Goal: Answer question/provide support: Answer question/provide support

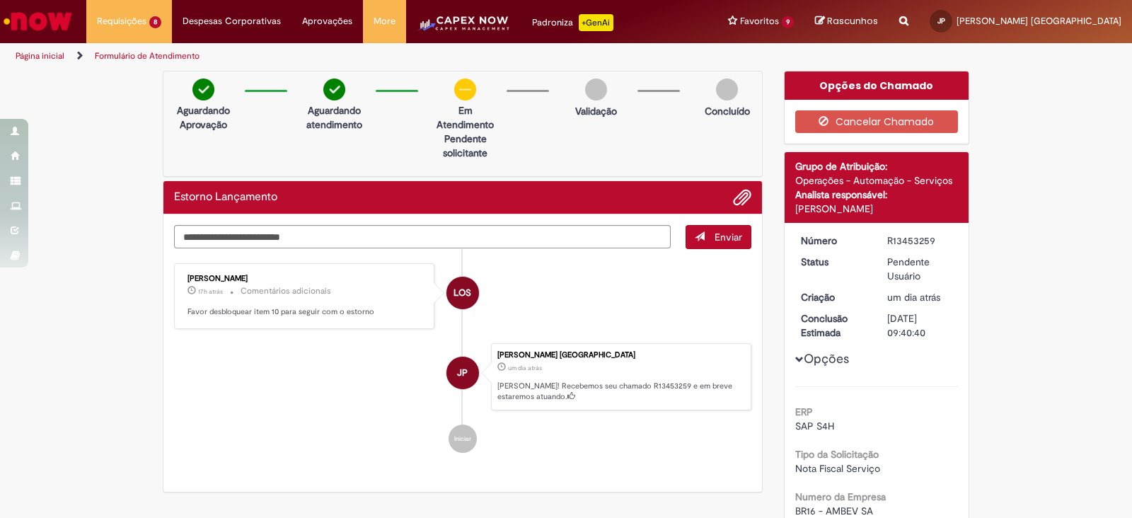
scroll to position [636, 0]
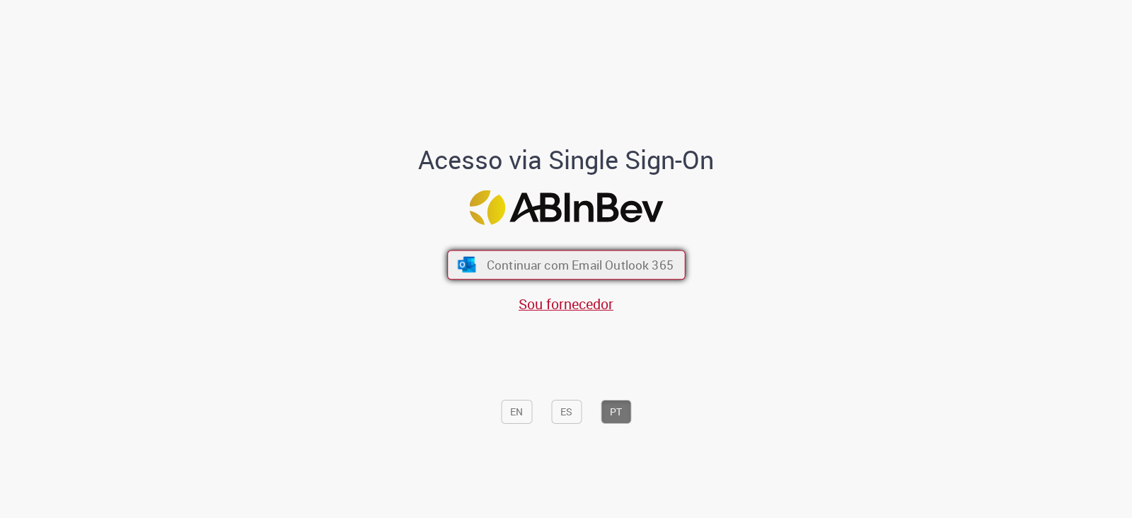
click at [552, 257] on span "Continuar com Email Outlook 365" at bounding box center [579, 265] width 187 height 16
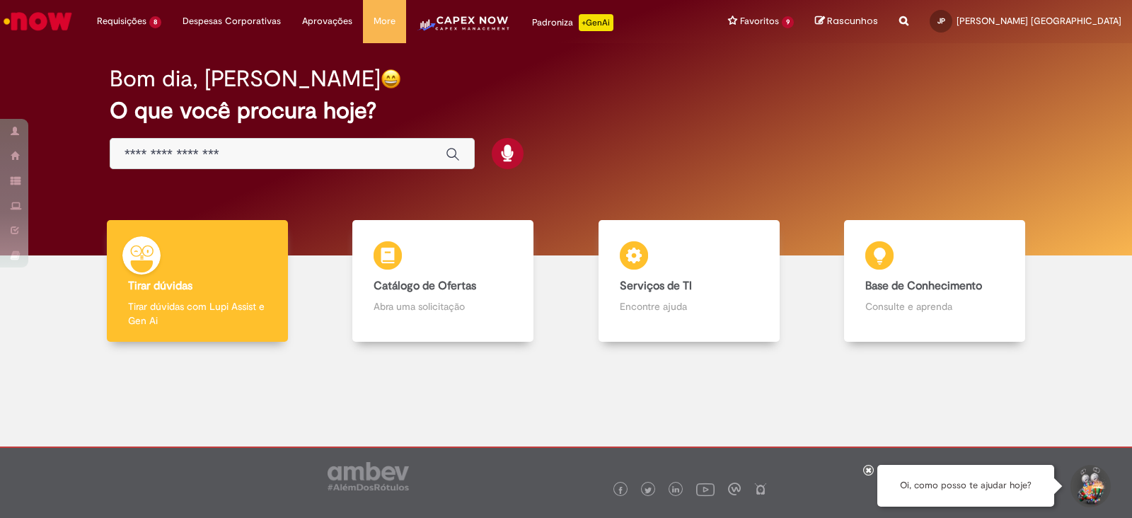
click at [217, 156] on input "Basta digitar aqui" at bounding box center [278, 154] width 307 height 16
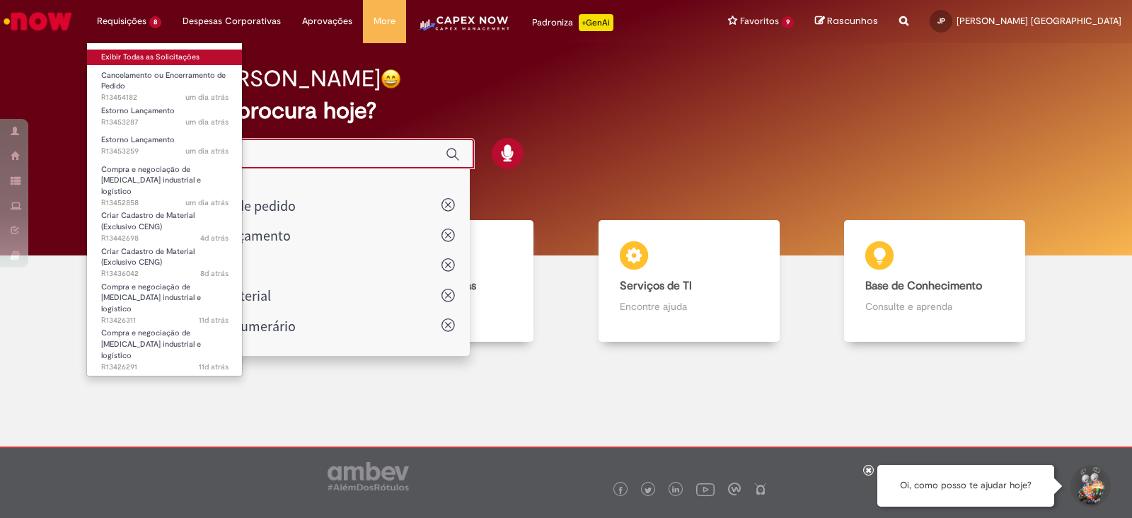
click at [124, 56] on link "Exibir Todas as Solicitações" at bounding box center [165, 58] width 156 height 16
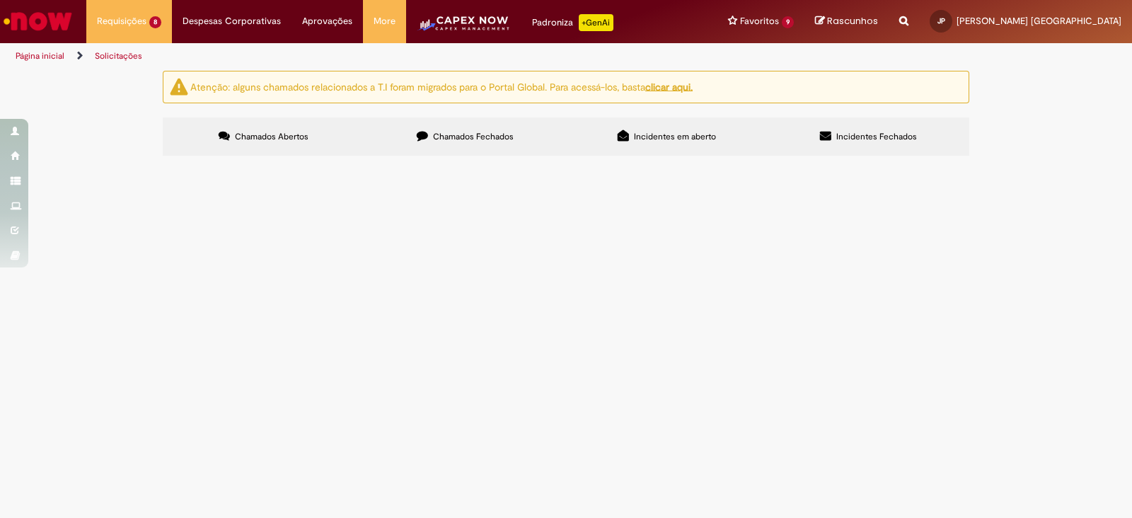
scroll to position [85, 0]
click at [0, 0] on span "R13453287" at bounding box center [0, 0] width 0 height 0
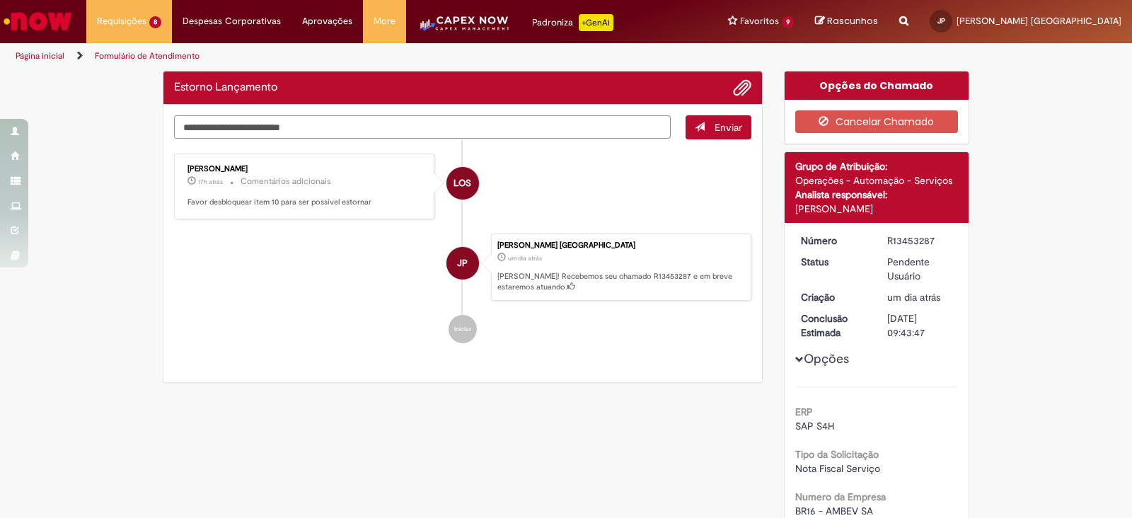
click at [243, 128] on textarea "Digite sua mensagem aqui..." at bounding box center [422, 127] width 497 height 24
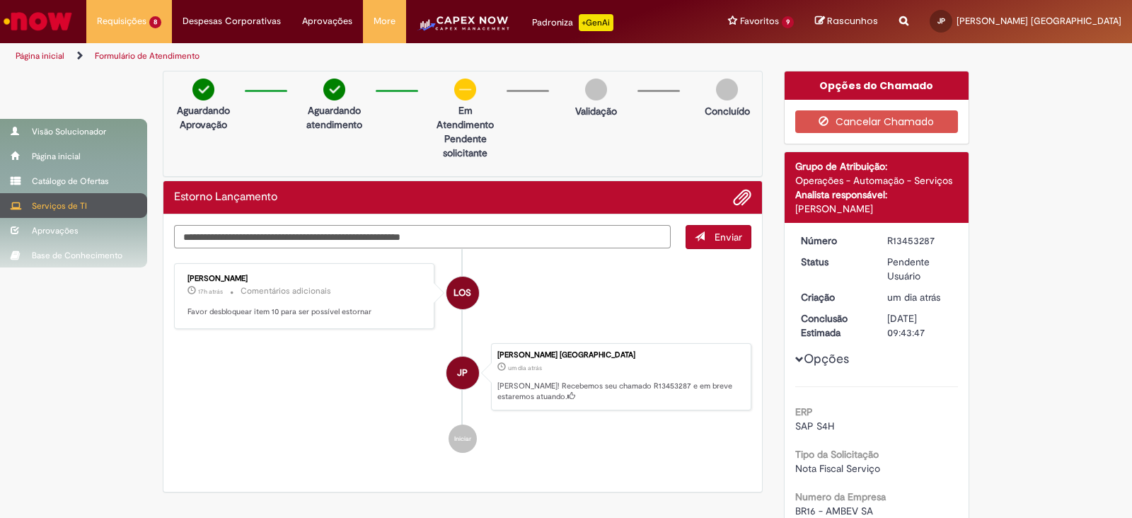
drag, startPoint x: 472, startPoint y: 241, endPoint x: 0, endPoint y: 209, distance: 472.9
click at [0, 209] on div "Pular para o conteúdo da página Requisições 8 Exibir Todas as Solicitações Canc…" at bounding box center [566, 259] width 1132 height 518
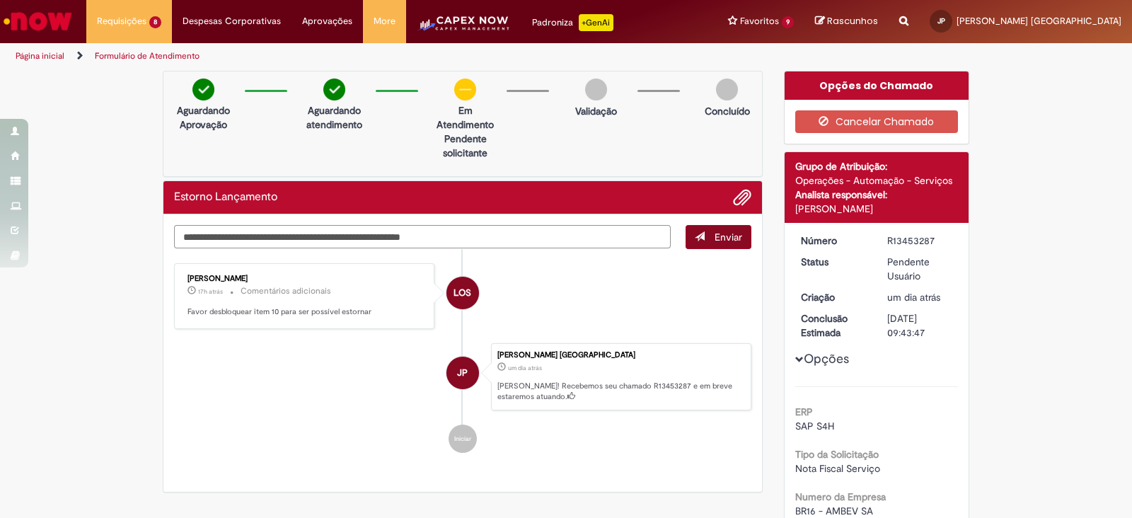
type textarea "**********"
click at [714, 231] on span "Enviar" at bounding box center [728, 237] width 28 height 13
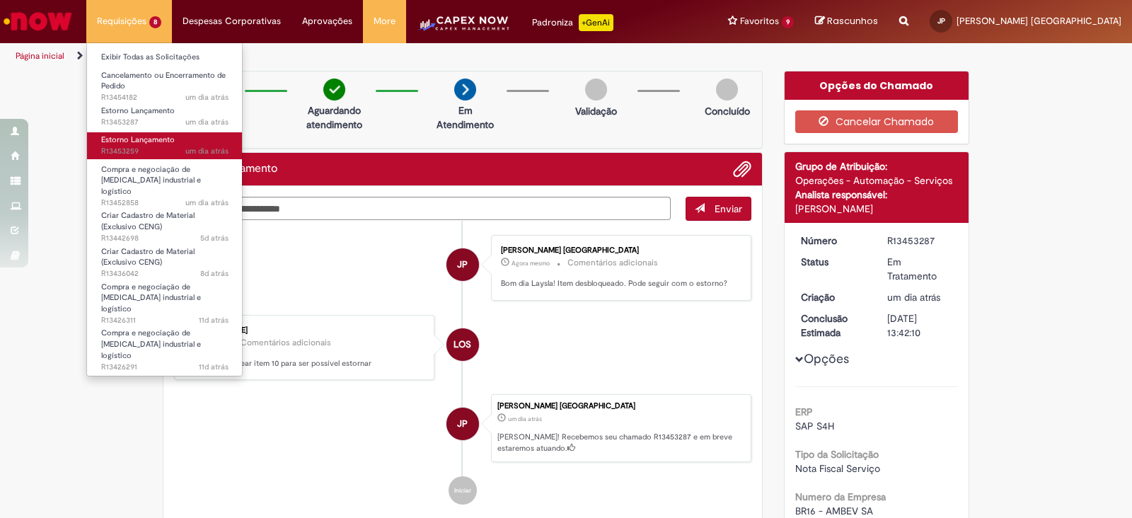
click at [146, 146] on span "um dia atrás um dia atrás R13453259" at bounding box center [164, 151] width 127 height 11
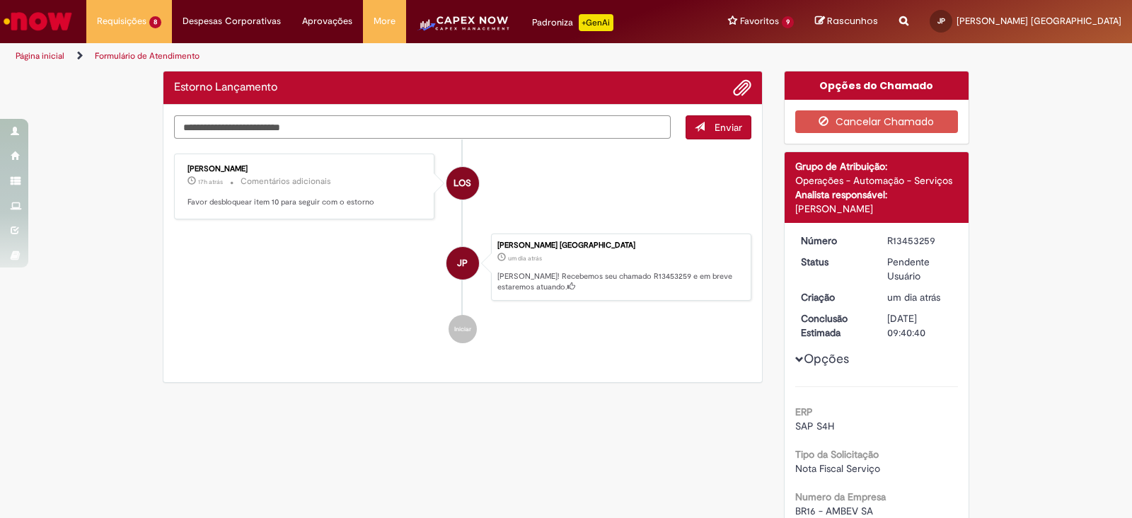
click at [258, 129] on textarea "Digite sua mensagem aqui..." at bounding box center [422, 127] width 497 height 24
paste textarea "**********"
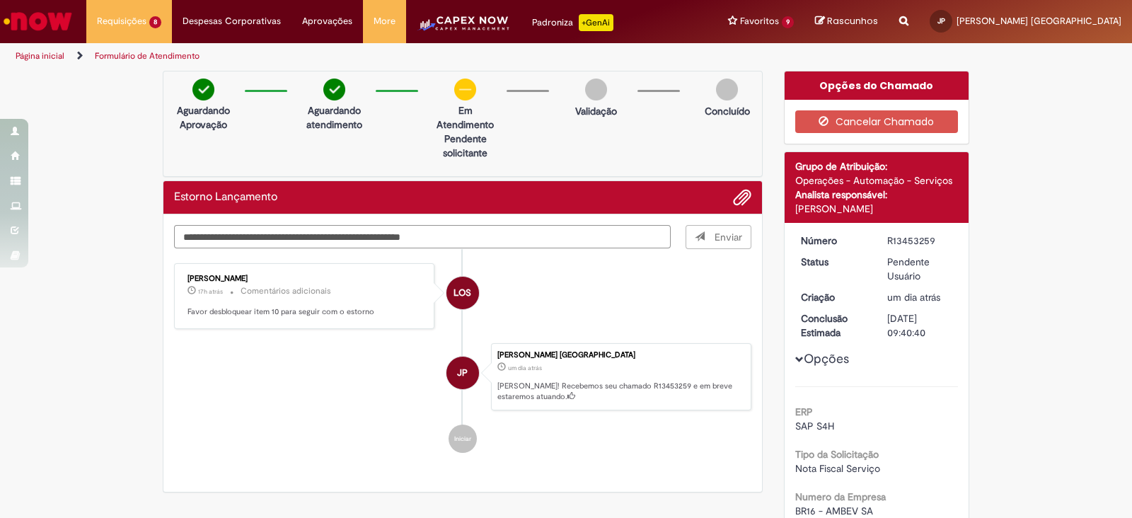
type textarea "**********"
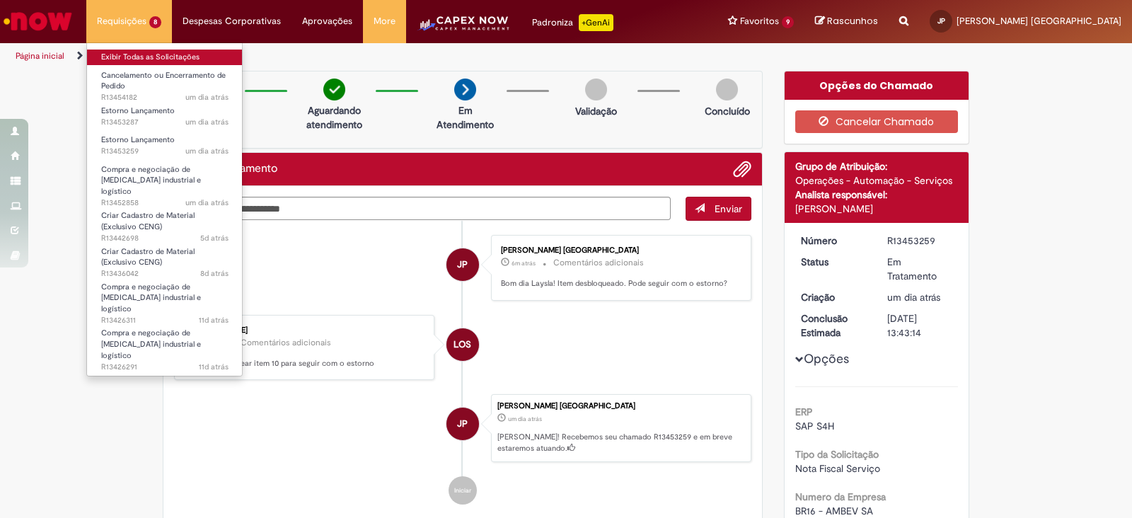
click at [120, 55] on link "Exibir Todas as Solicitações" at bounding box center [165, 58] width 156 height 16
